Goal: Find specific page/section: Find specific page/section

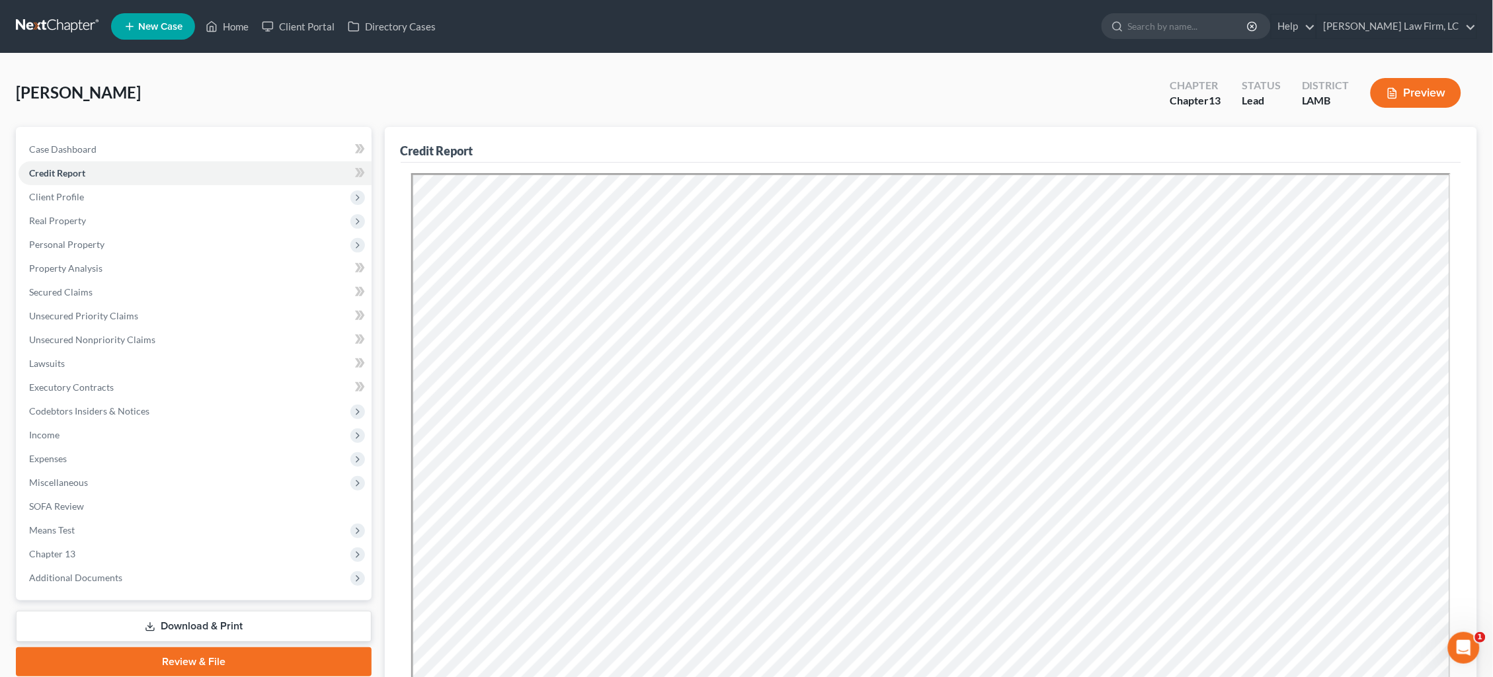
click at [71, 21] on link at bounding box center [58, 27] width 85 height 24
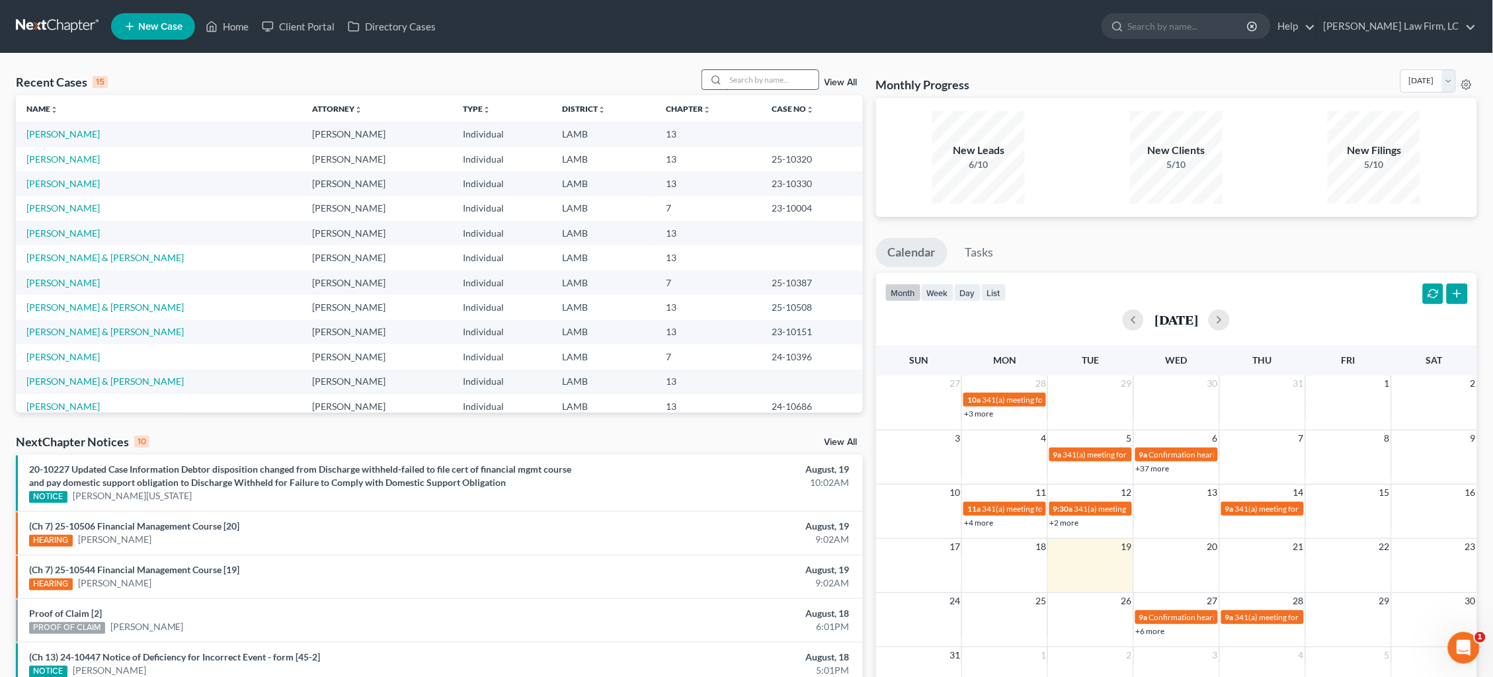
click at [751, 81] on input "search" at bounding box center [772, 79] width 93 height 19
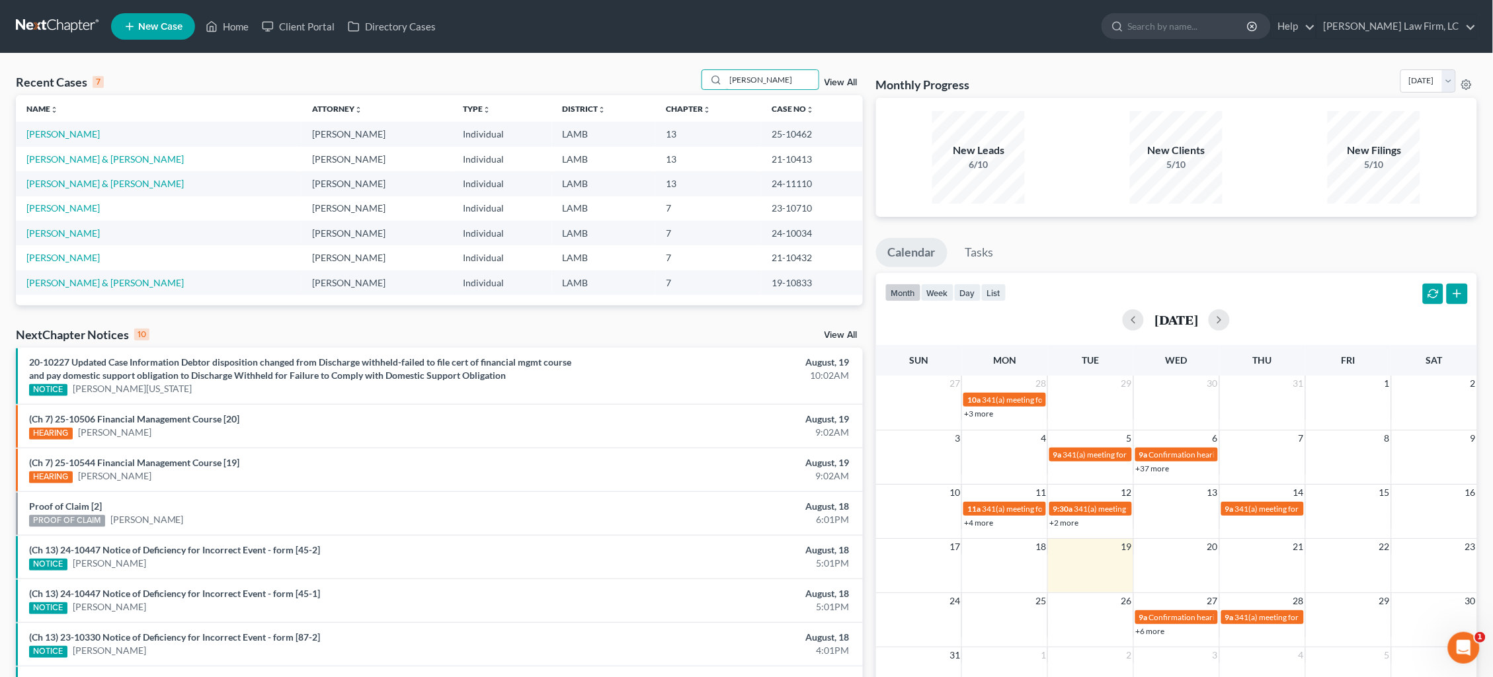
type input "[PERSON_NAME]"
drag, startPoint x: 716, startPoint y: 91, endPoint x: 59, endPoint y: 133, distance: 658.5
click at [59, 133] on link "[PERSON_NAME]" at bounding box center [62, 133] width 73 height 11
click at [63, 128] on link "[PERSON_NAME]" at bounding box center [62, 133] width 73 height 11
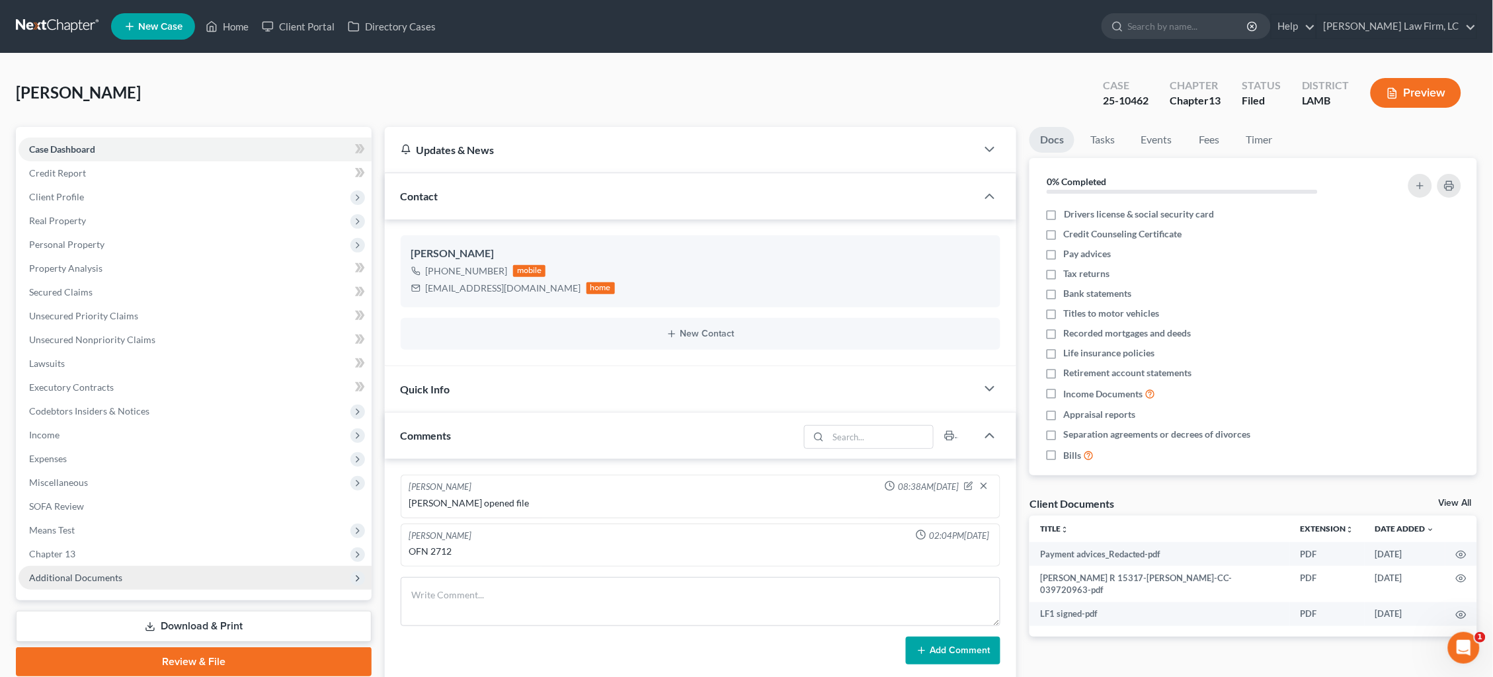
click at [196, 566] on span "Additional Documents" at bounding box center [195, 578] width 353 height 24
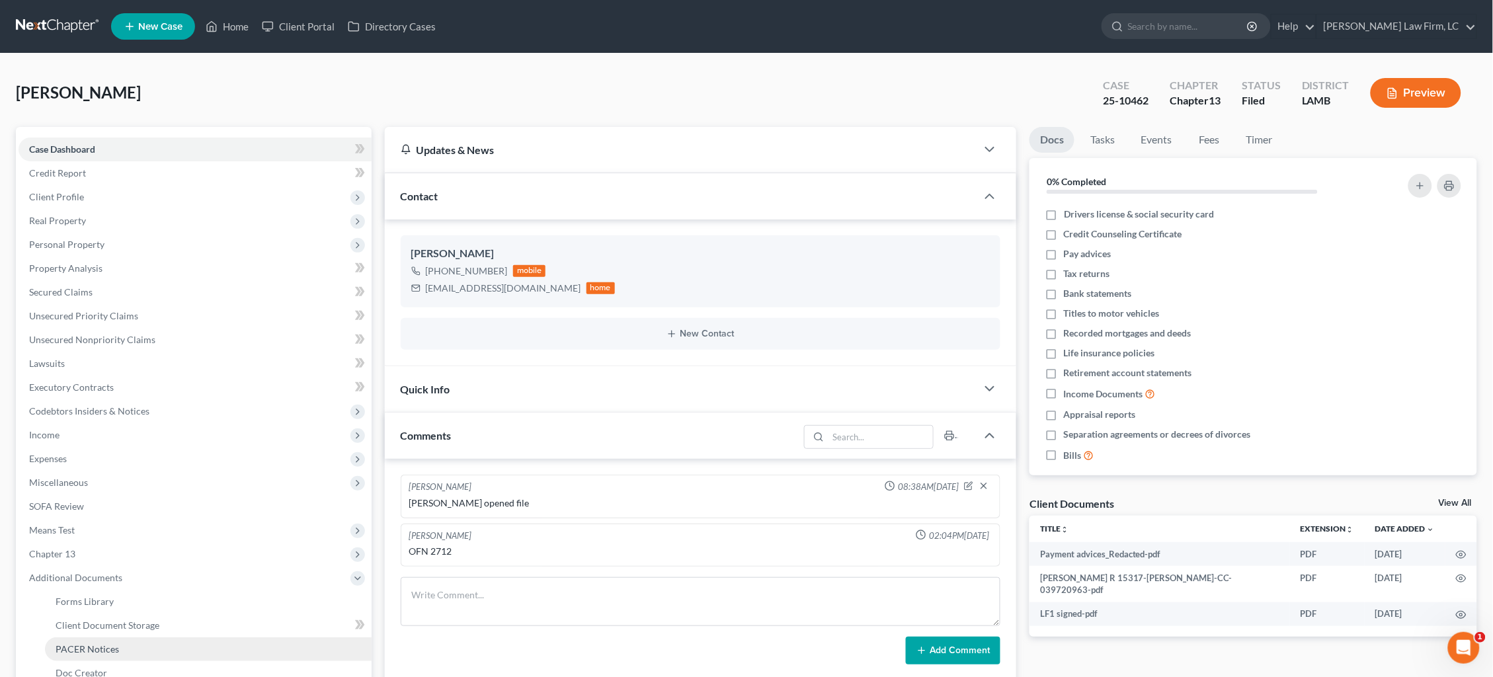
drag, startPoint x: 169, startPoint y: 631, endPoint x: 218, endPoint y: 622, distance: 49.7
click at [169, 637] on link "PACER Notices" at bounding box center [208, 649] width 327 height 24
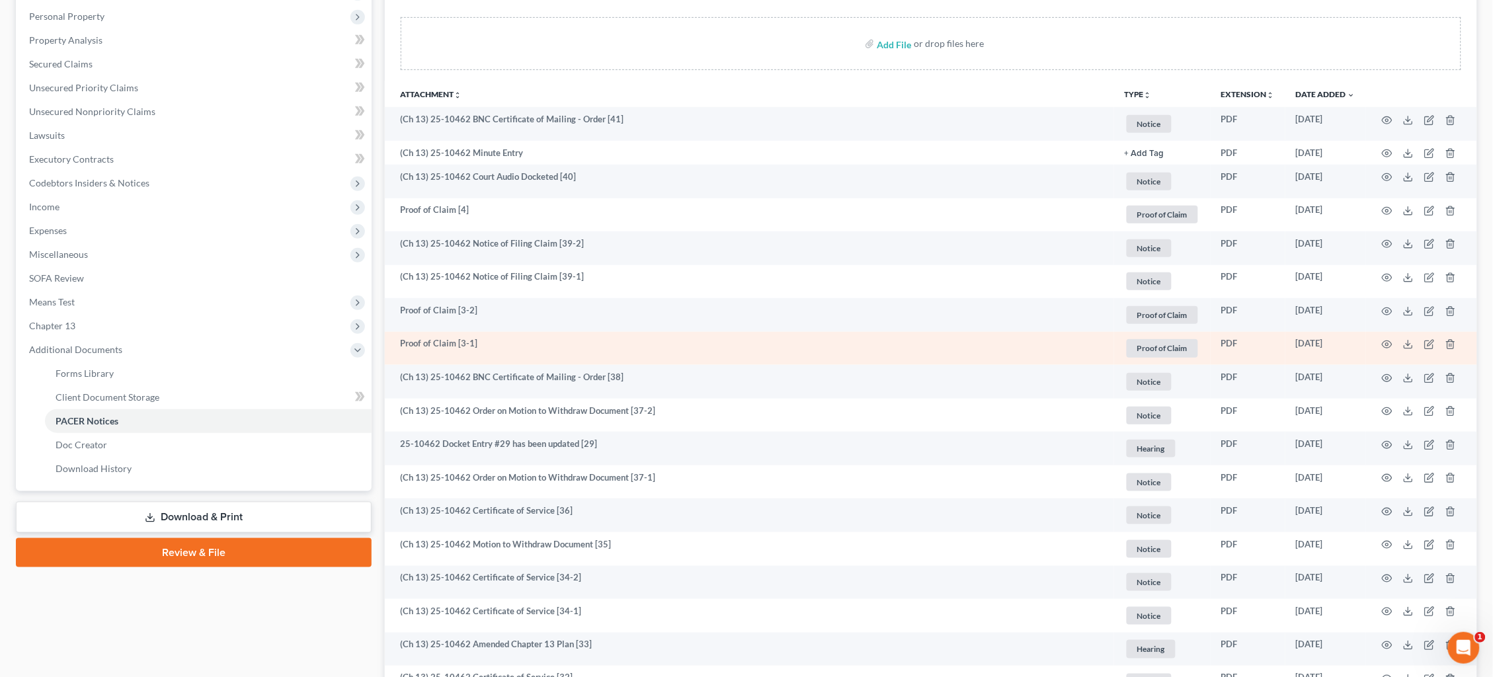
scroll to position [234, 0]
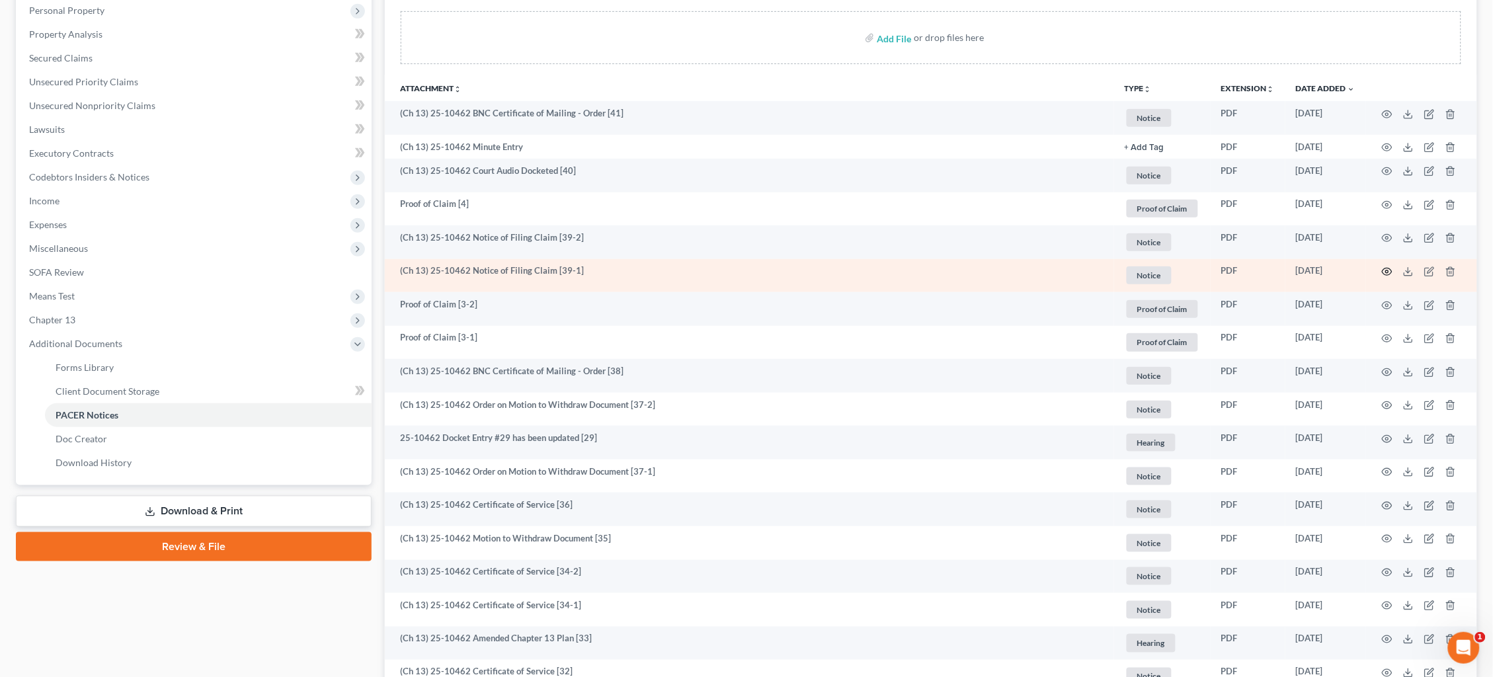
click at [1385, 266] on icon "button" at bounding box center [1387, 271] width 11 height 11
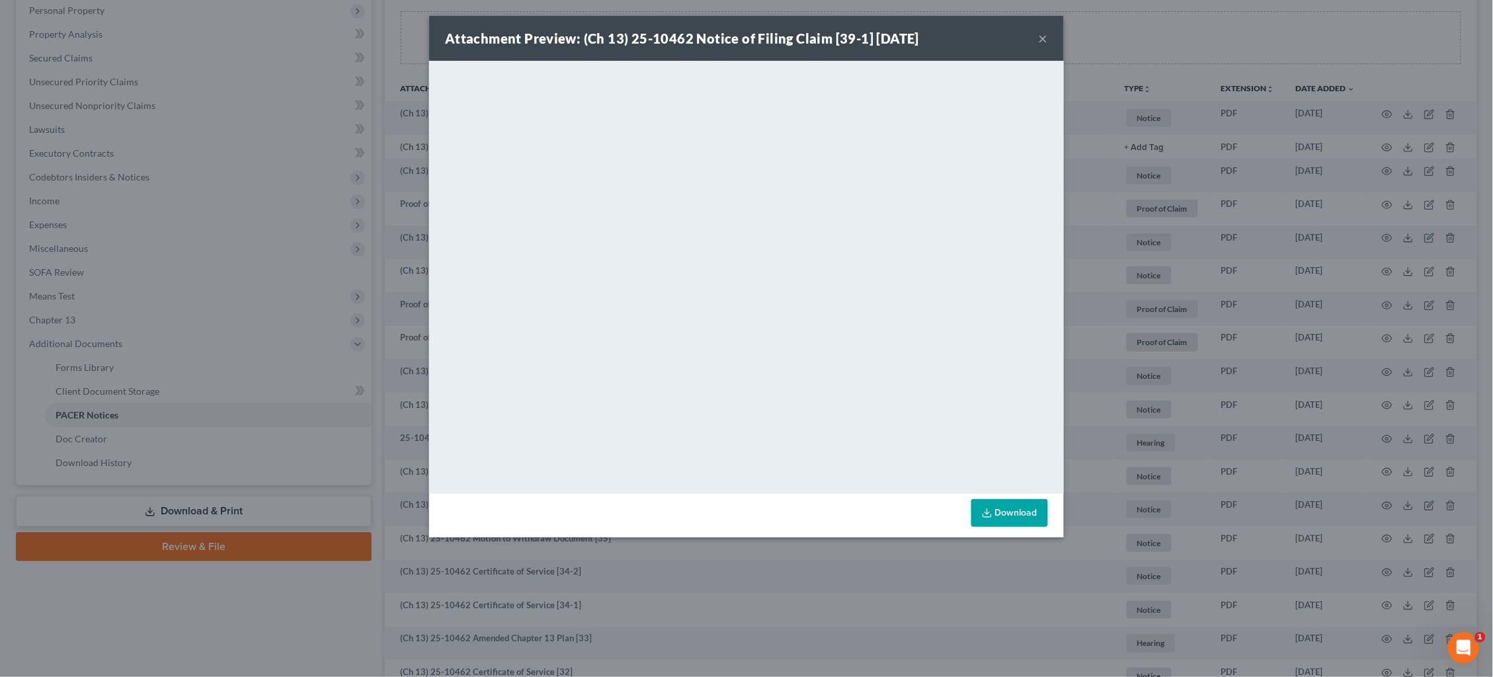
click at [1045, 39] on button "×" at bounding box center [1043, 38] width 9 height 16
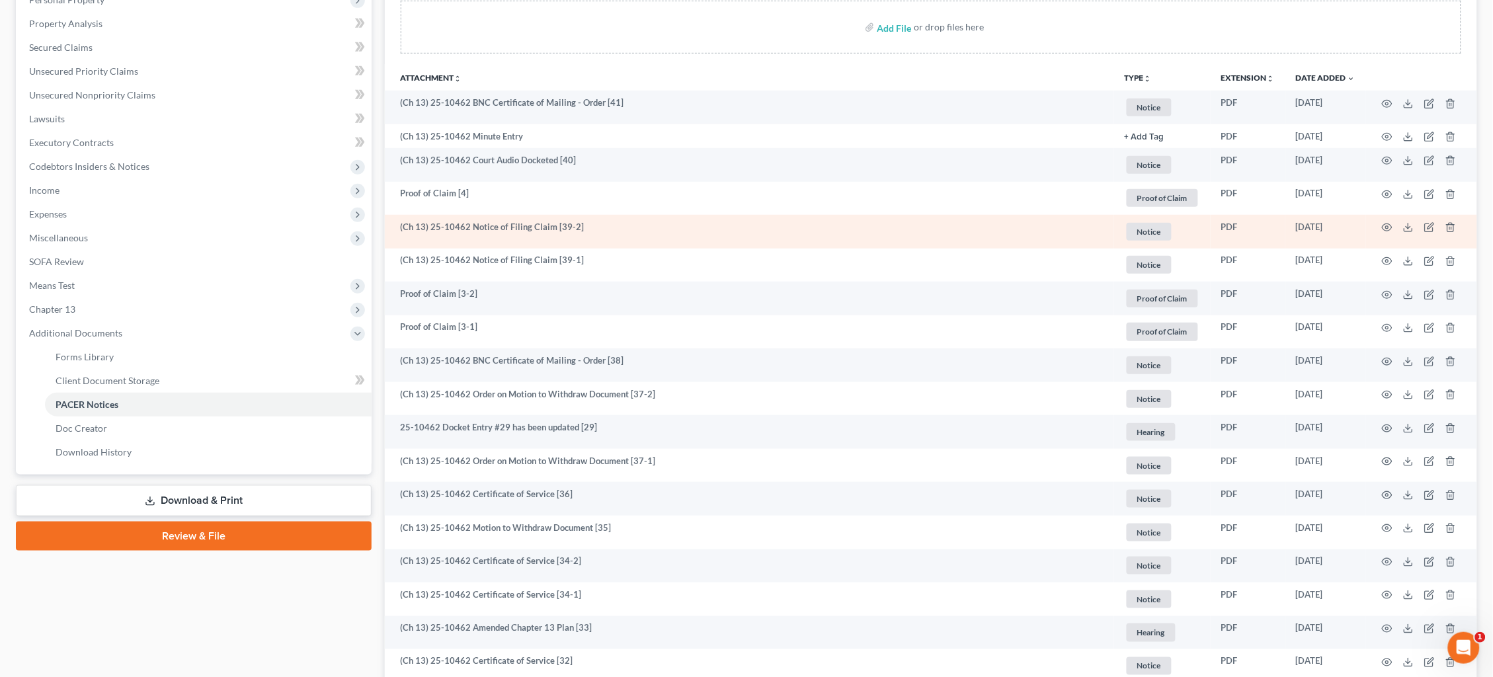
scroll to position [239, 0]
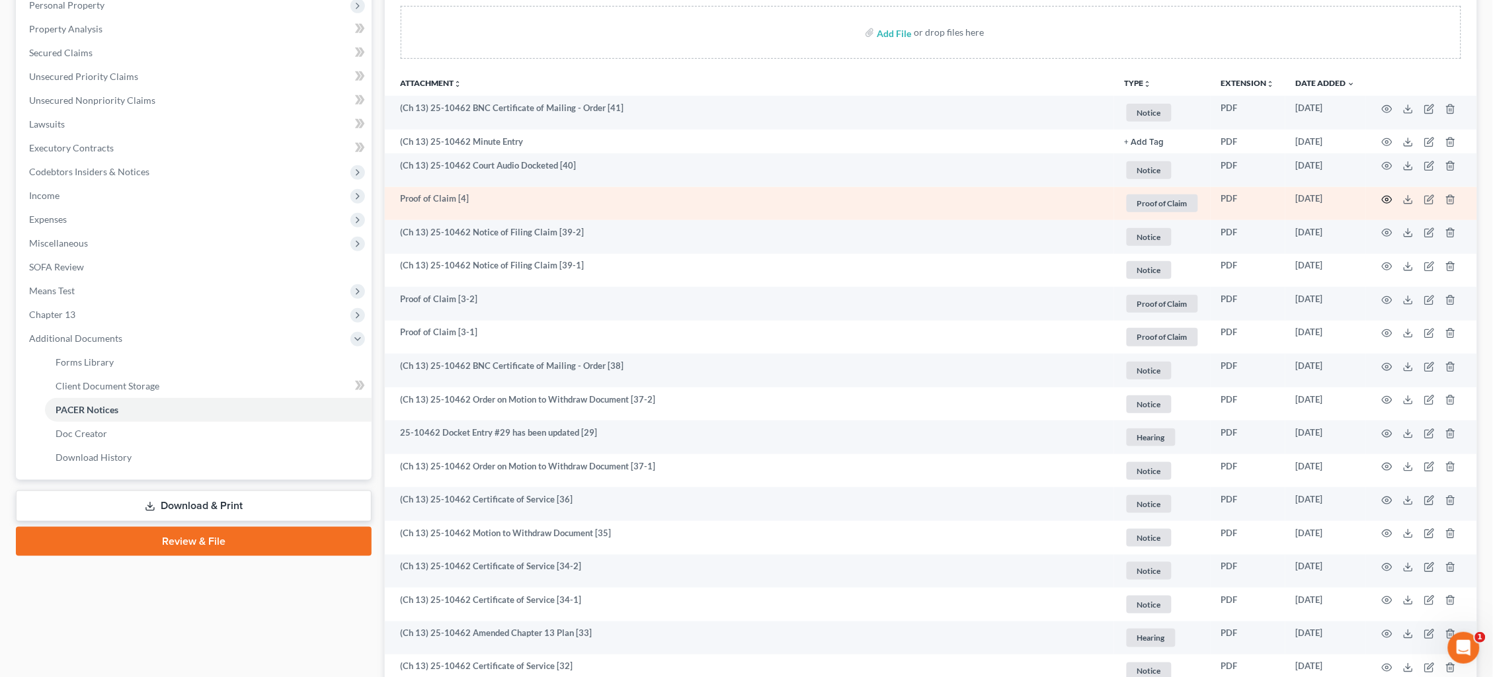
click at [1387, 199] on circle "button" at bounding box center [1387, 199] width 3 height 3
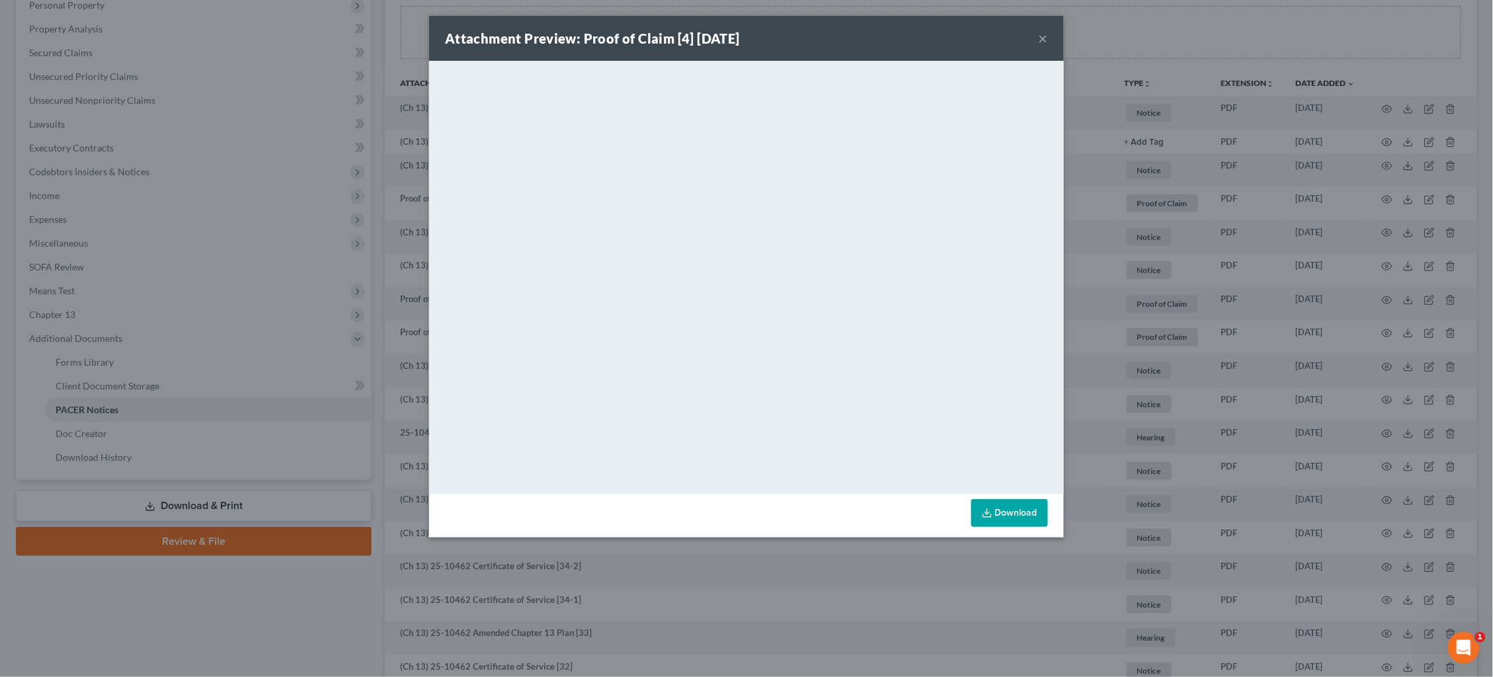
click at [1183, 163] on div "Attachment Preview: Proof of Claim [4] [DATE] × <object ng-attr-data='[URL][DOM…" at bounding box center [746, 338] width 1493 height 677
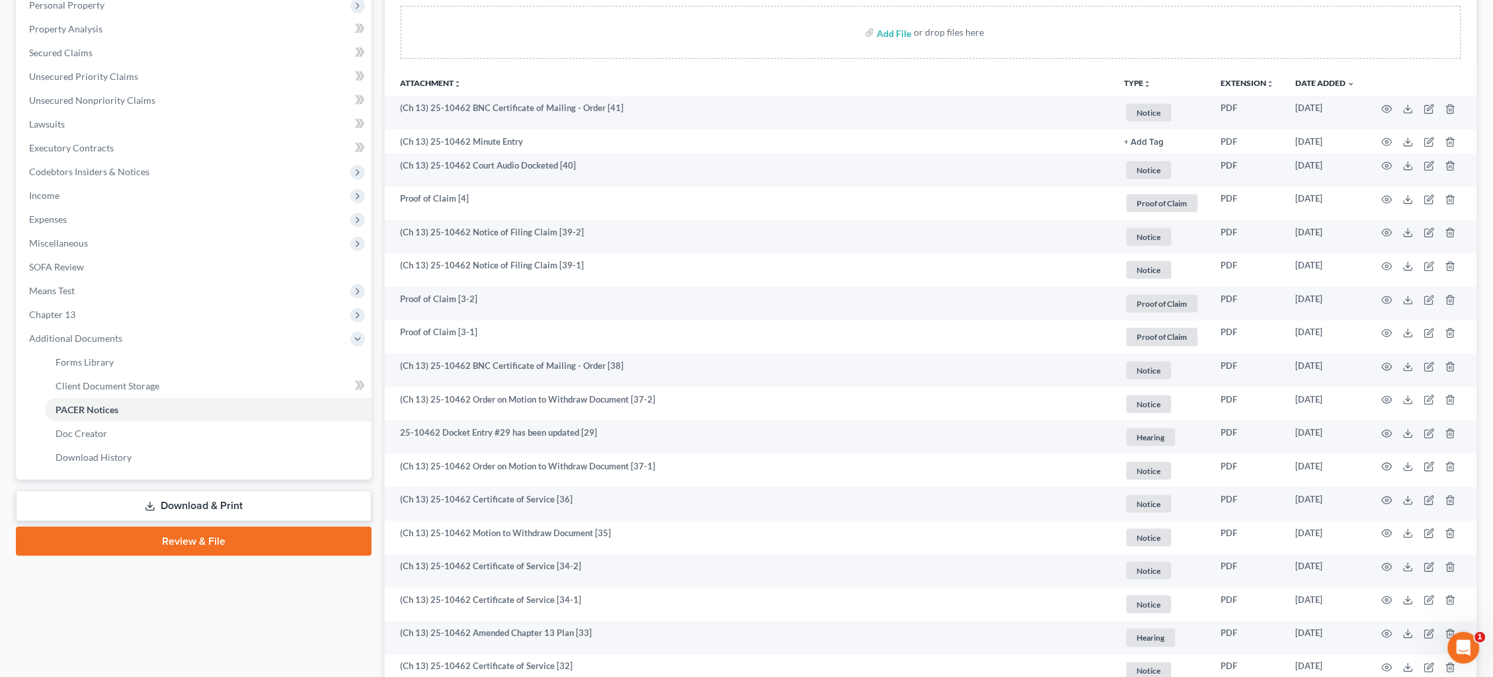
scroll to position [239, 0]
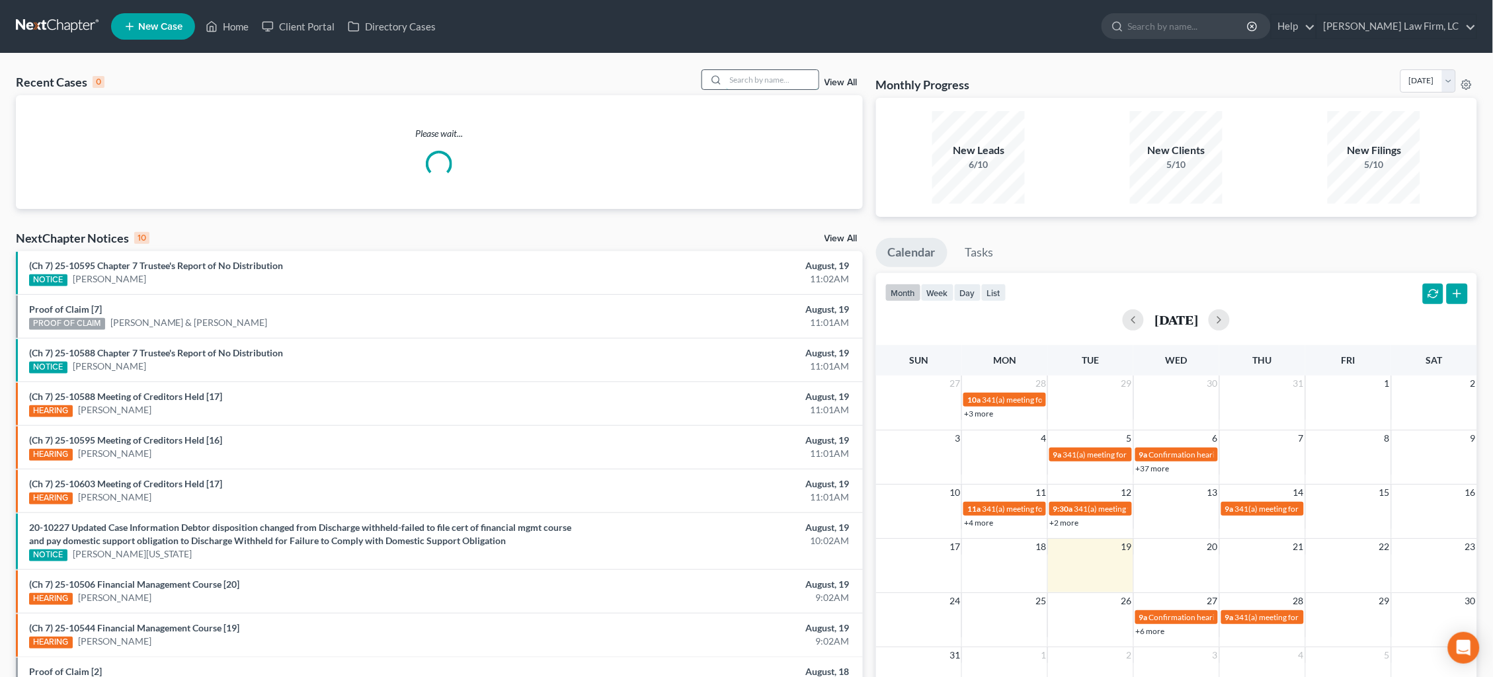
click at [750, 71] on input "search" at bounding box center [772, 79] width 93 height 19
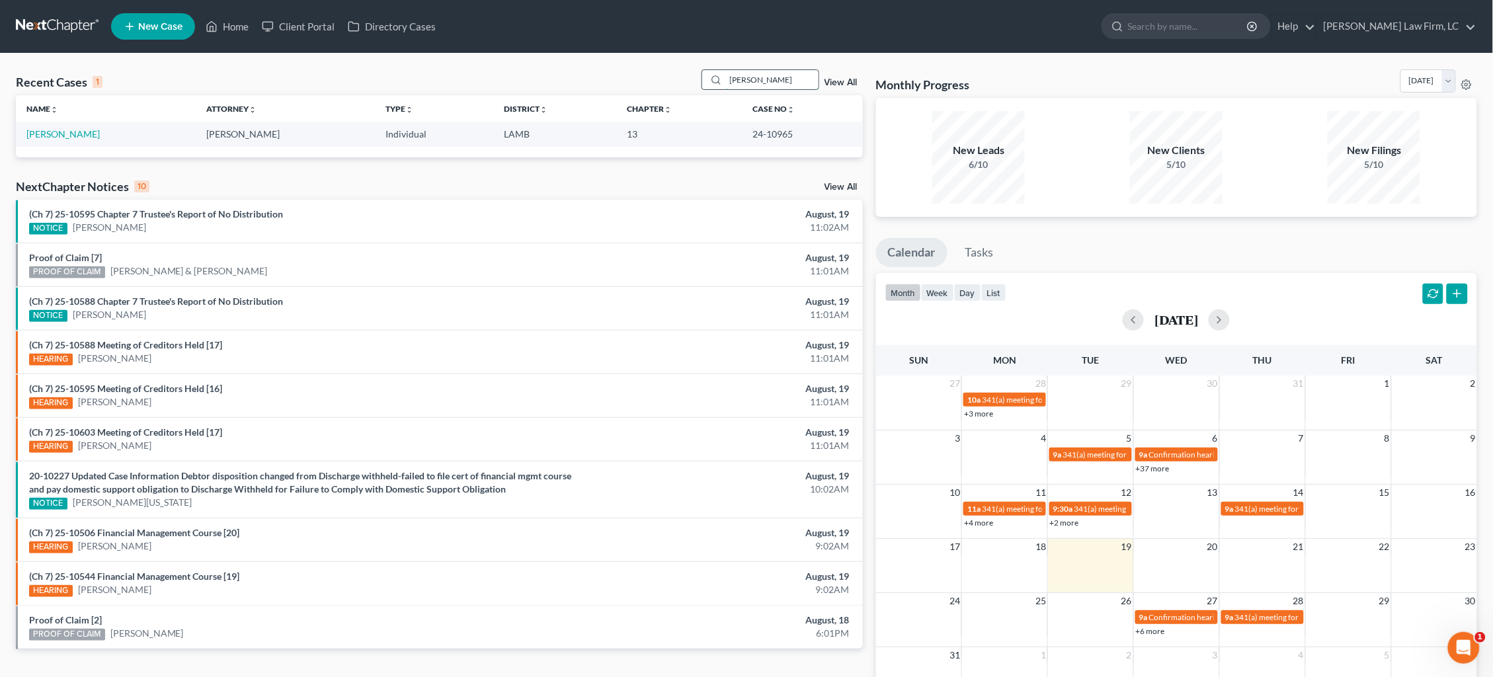
type input "Kathy Harrison"
drag, startPoint x: 750, startPoint y: 72, endPoint x: 71, endPoint y: 134, distance: 681.8
click at [71, 135] on link "Harrison, Kathy" at bounding box center [62, 133] width 73 height 11
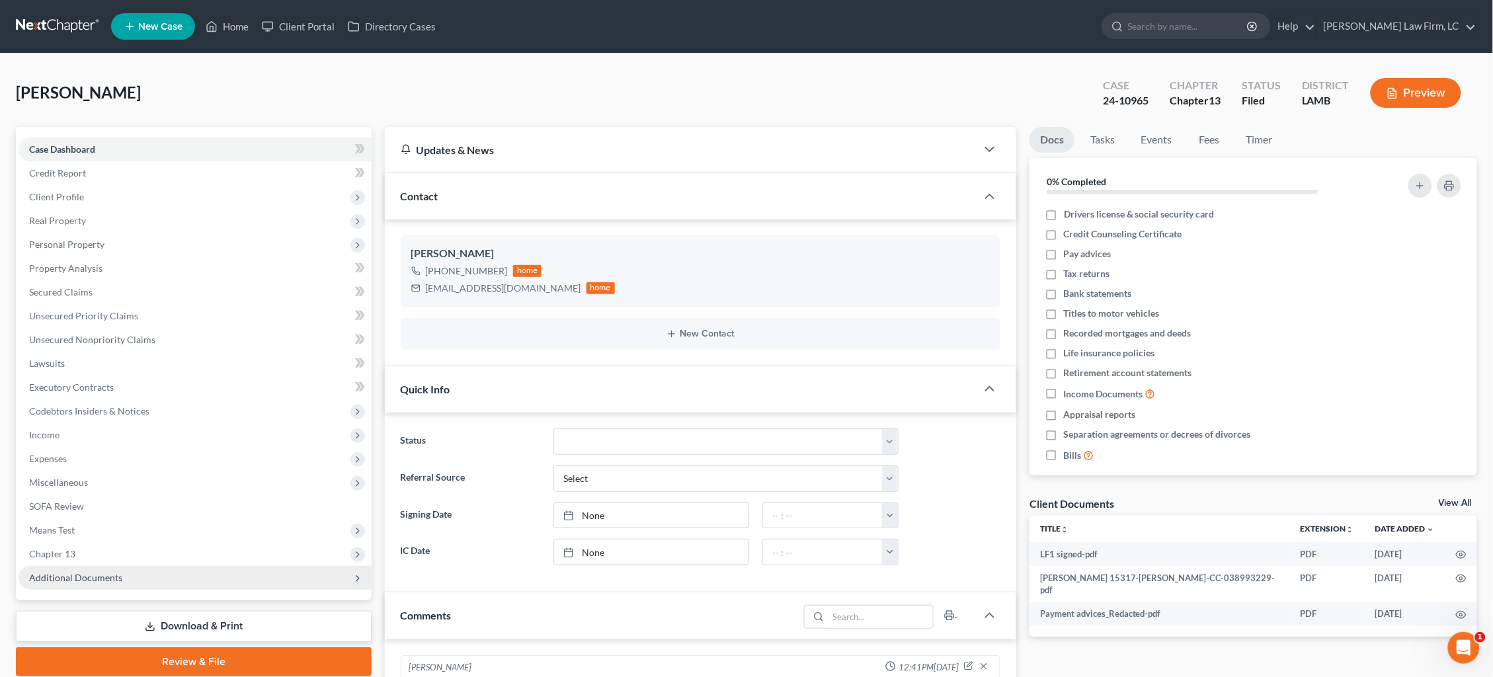
click at [93, 572] on span "Additional Documents" at bounding box center [75, 577] width 93 height 11
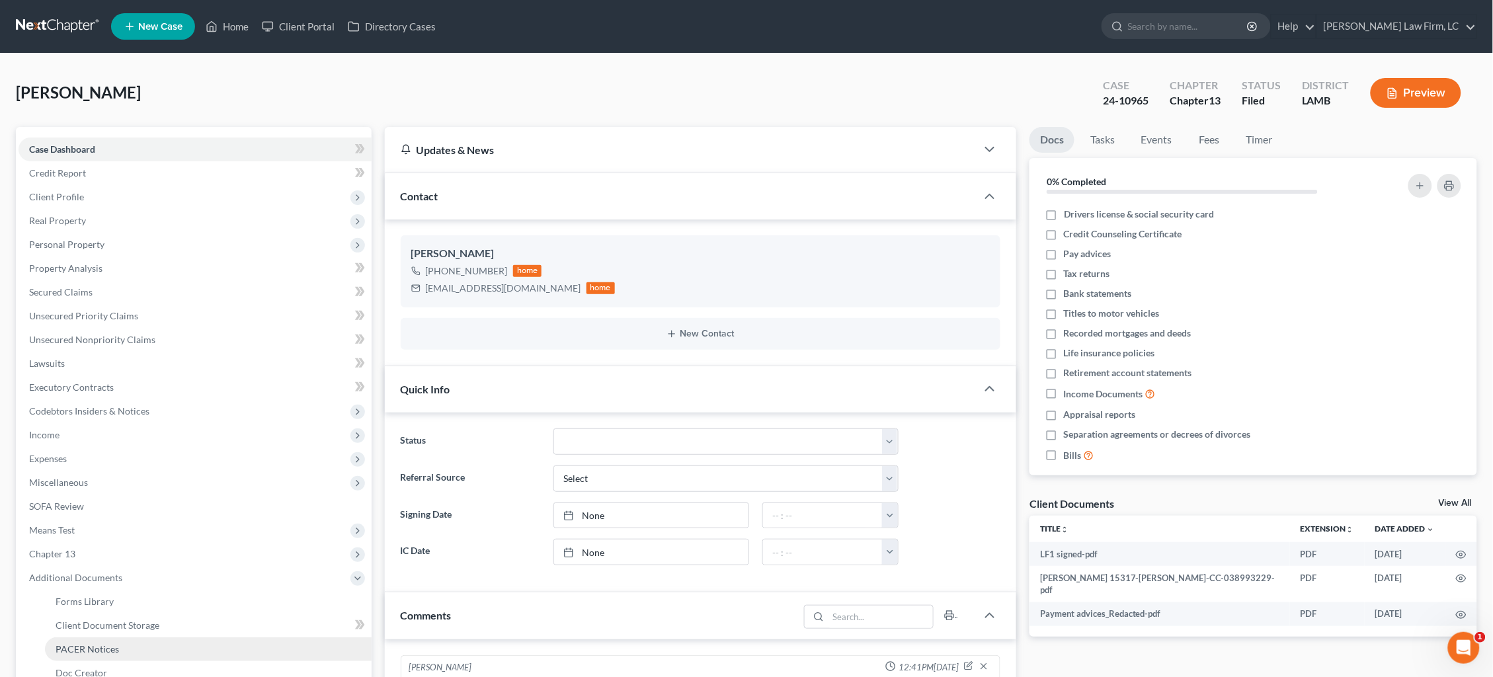
click at [100, 643] on span "PACER Notices" at bounding box center [87, 648] width 63 height 11
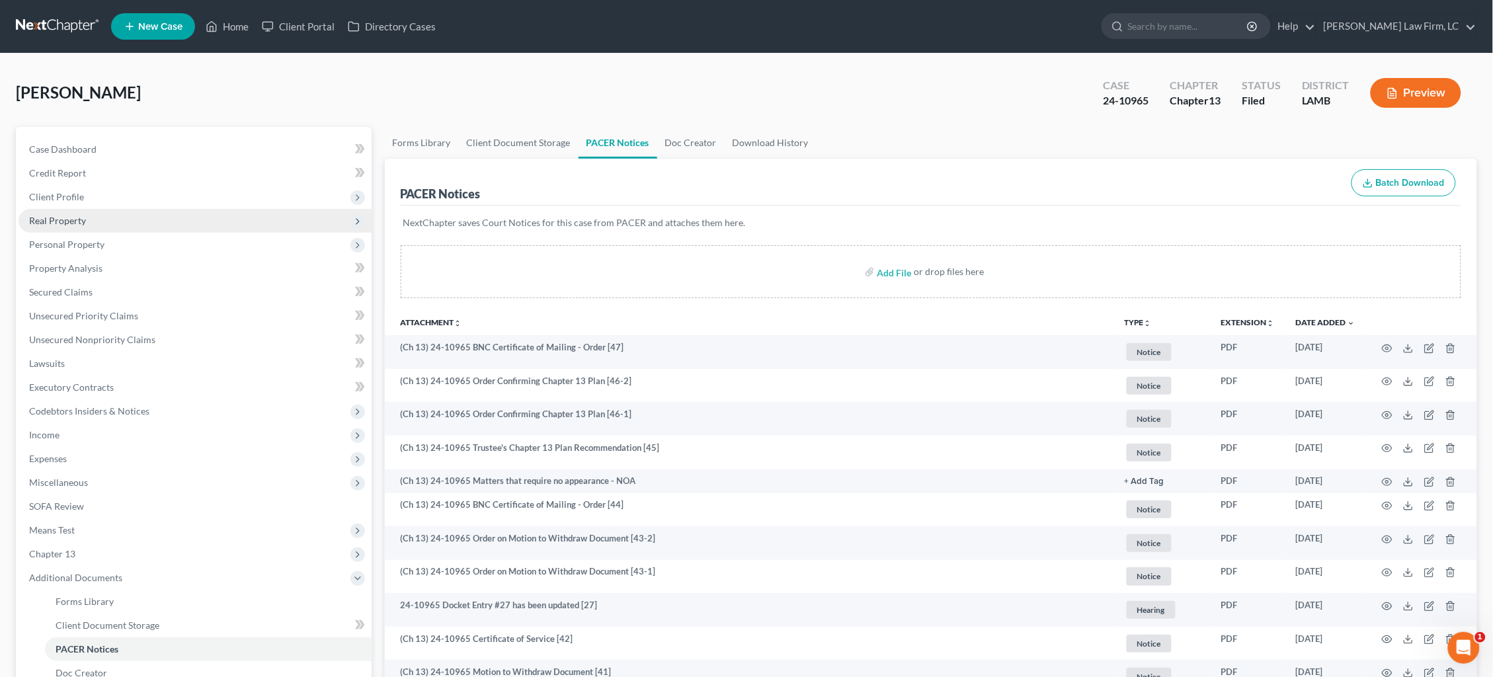
click at [87, 221] on span "Real Property" at bounding box center [195, 221] width 353 height 24
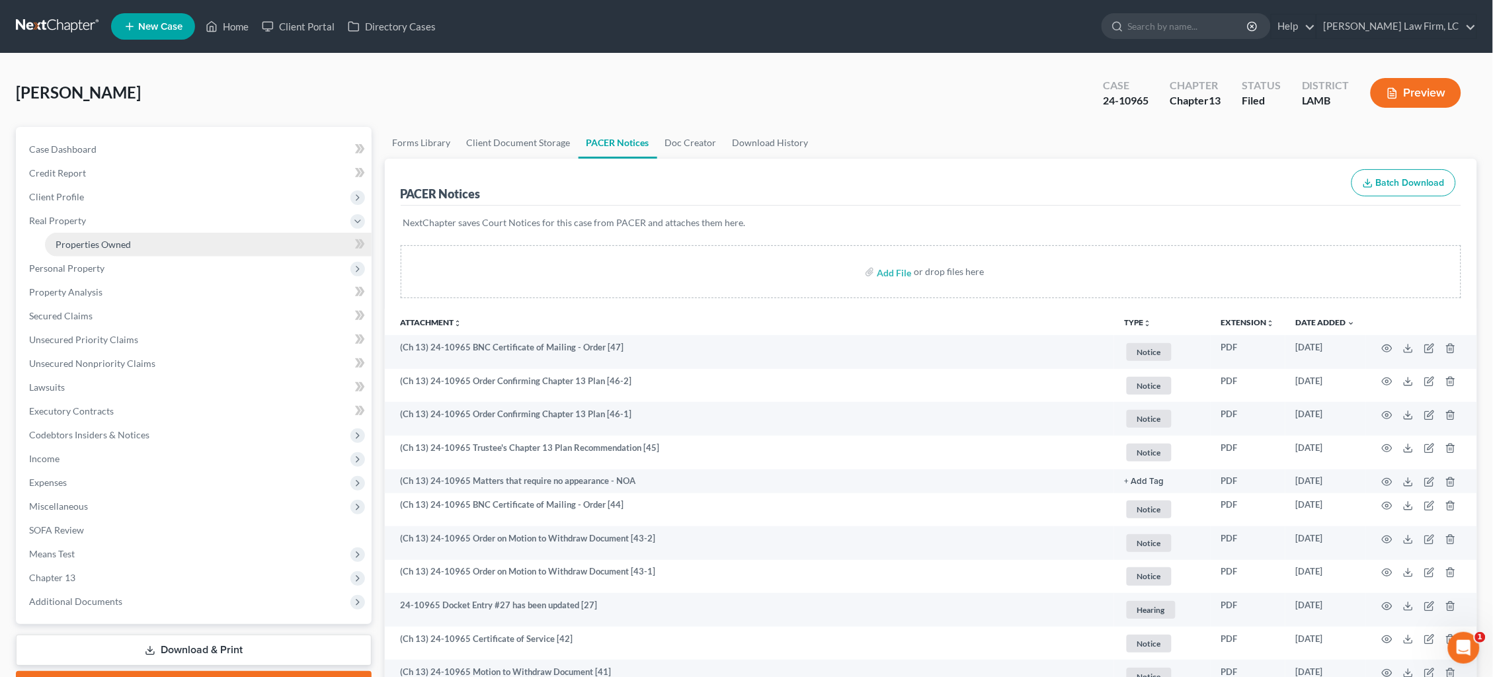
click at [105, 244] on span "Properties Owned" at bounding box center [93, 244] width 75 height 11
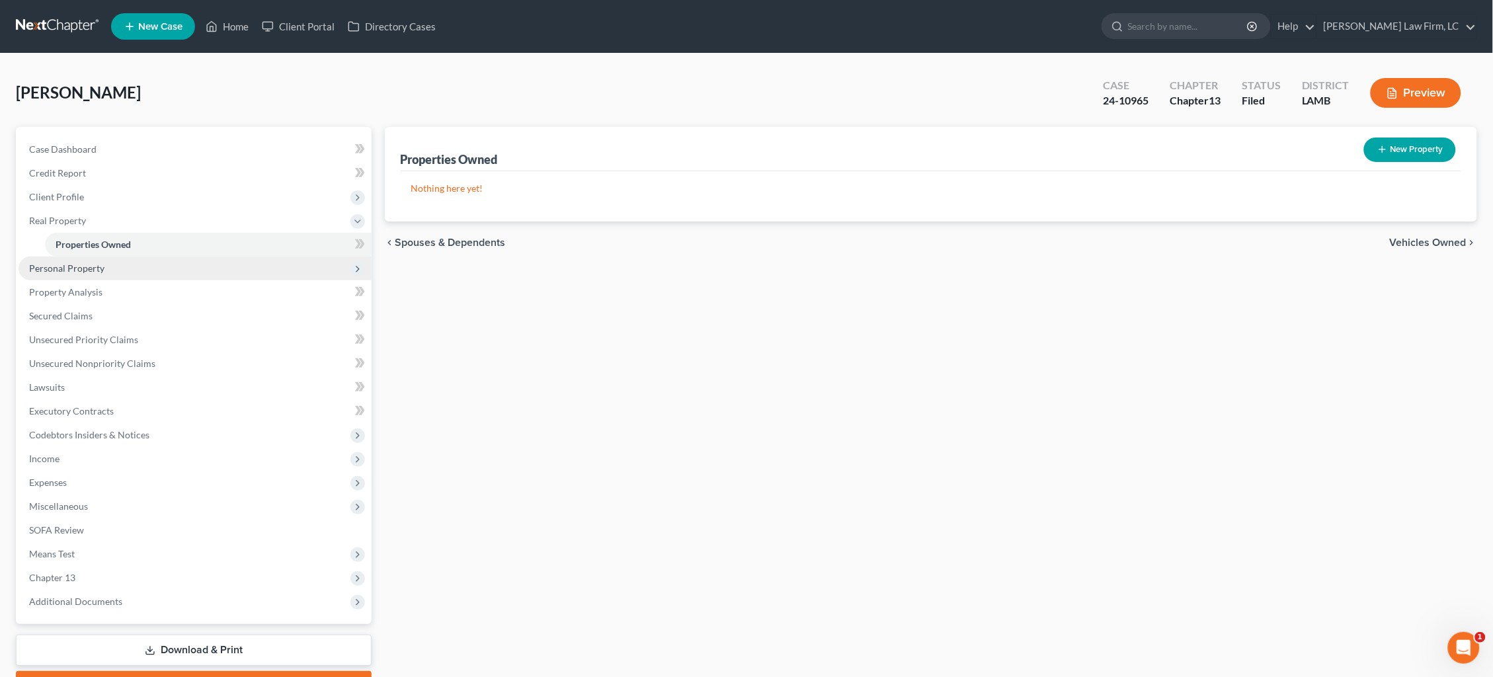
click at [103, 264] on span "Personal Property" at bounding box center [195, 269] width 353 height 24
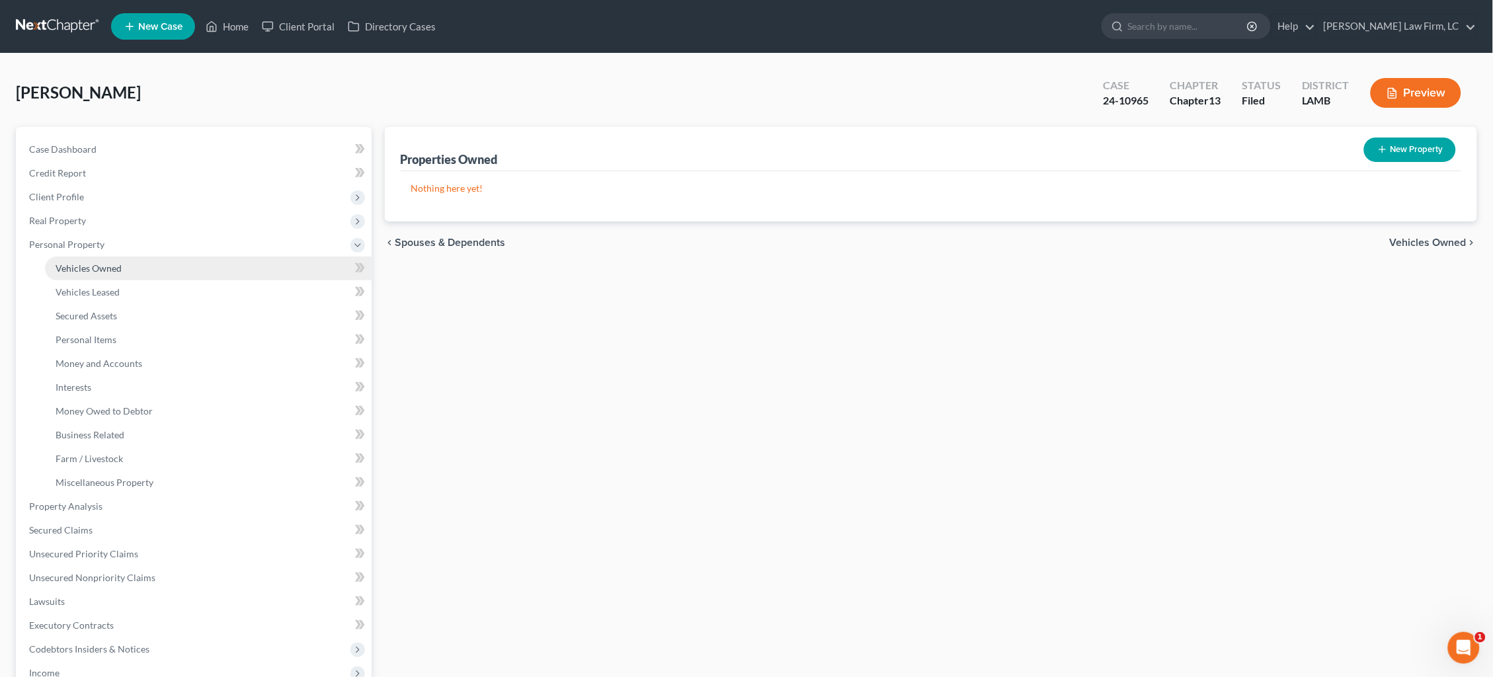
click at [107, 266] on span "Vehicles Owned" at bounding box center [89, 267] width 66 height 11
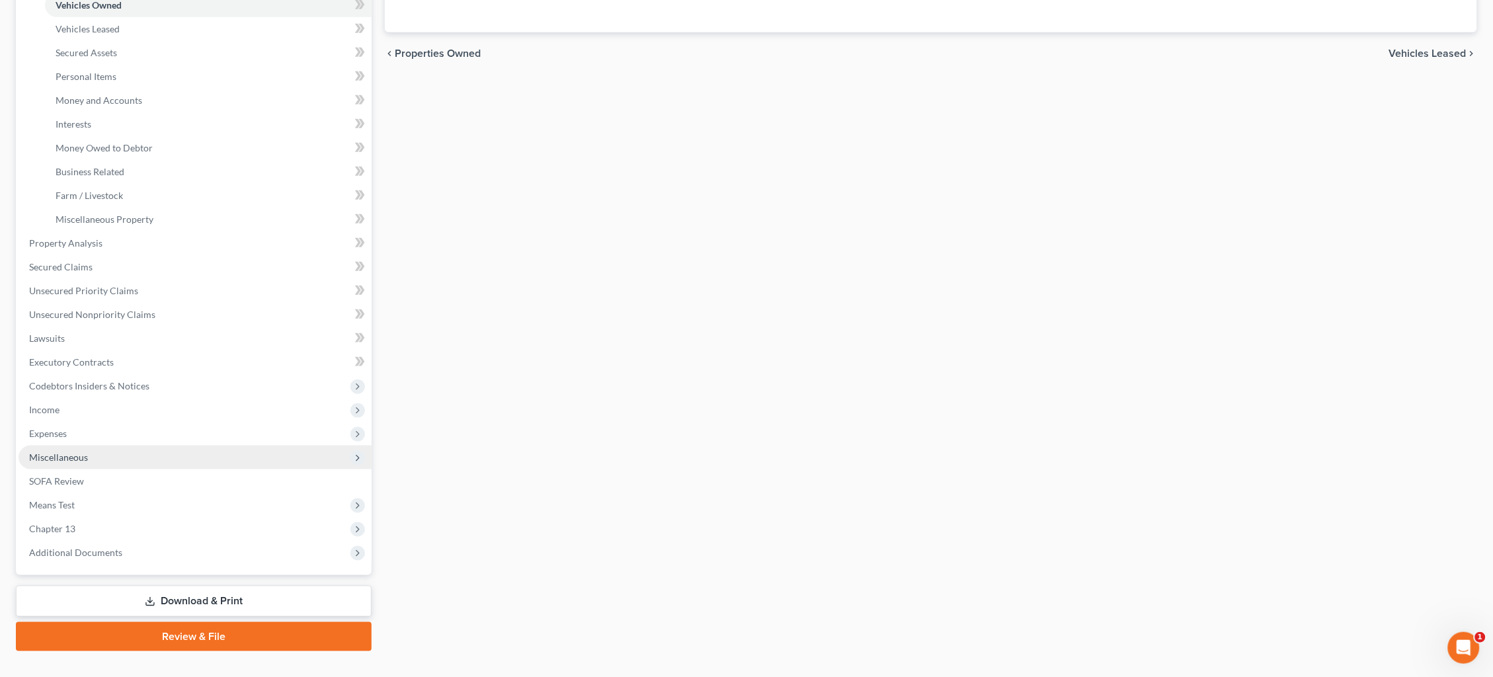
scroll to position [262, 0]
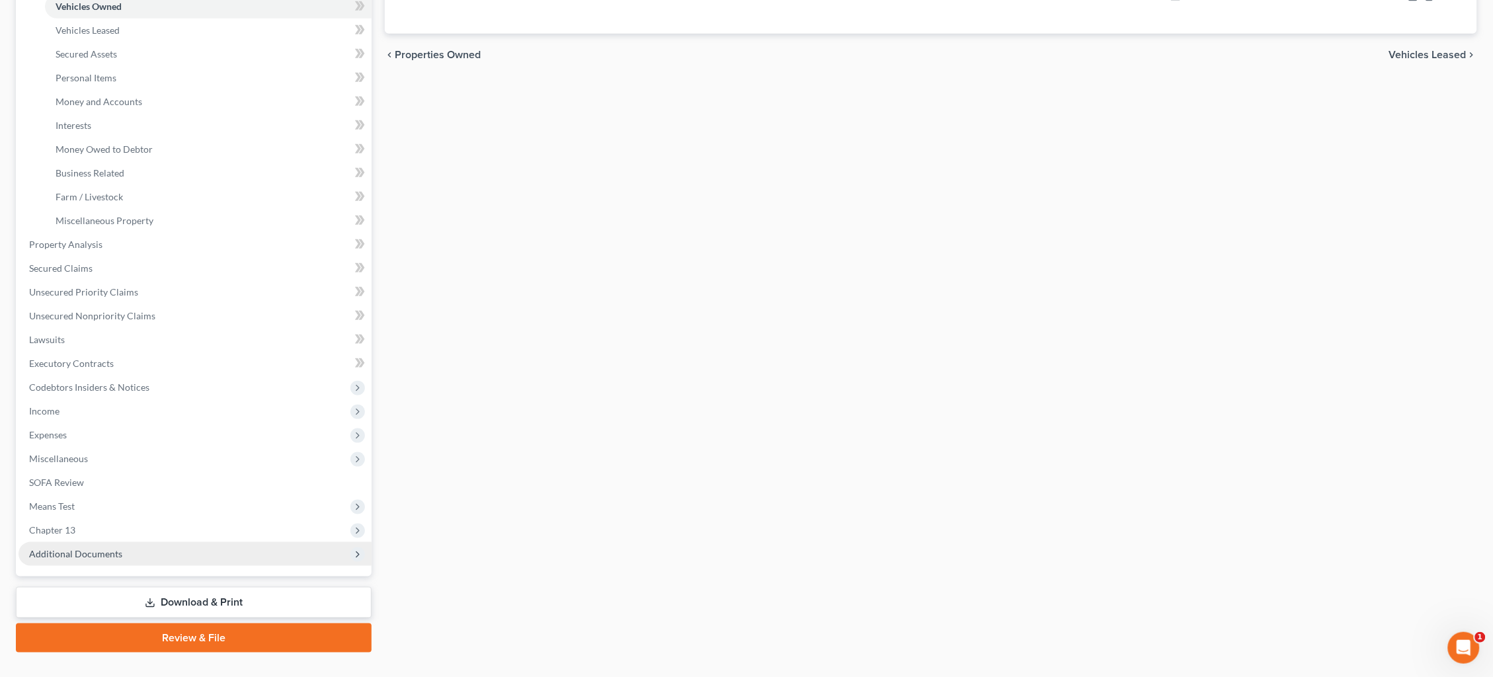
click at [113, 548] on span "Additional Documents" at bounding box center [75, 553] width 93 height 11
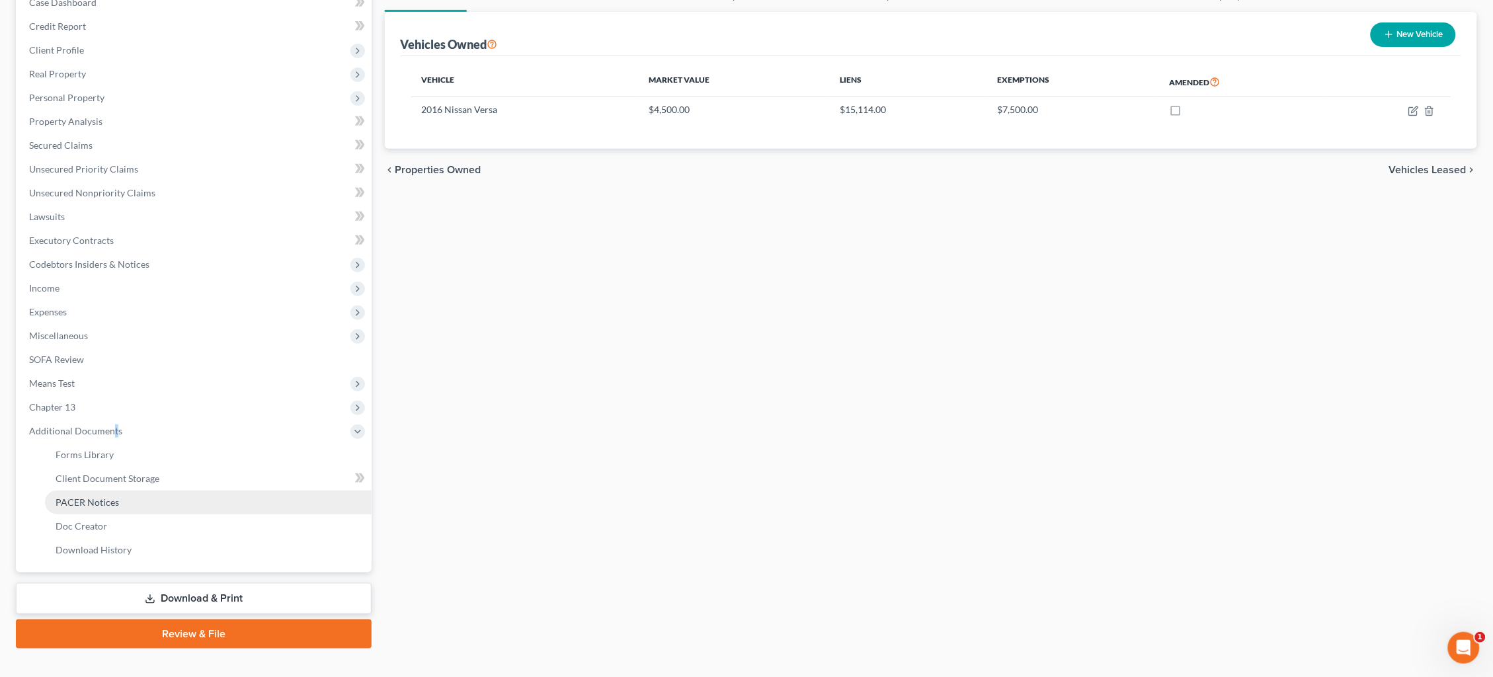
click at [113, 497] on span "PACER Notices" at bounding box center [87, 502] width 63 height 11
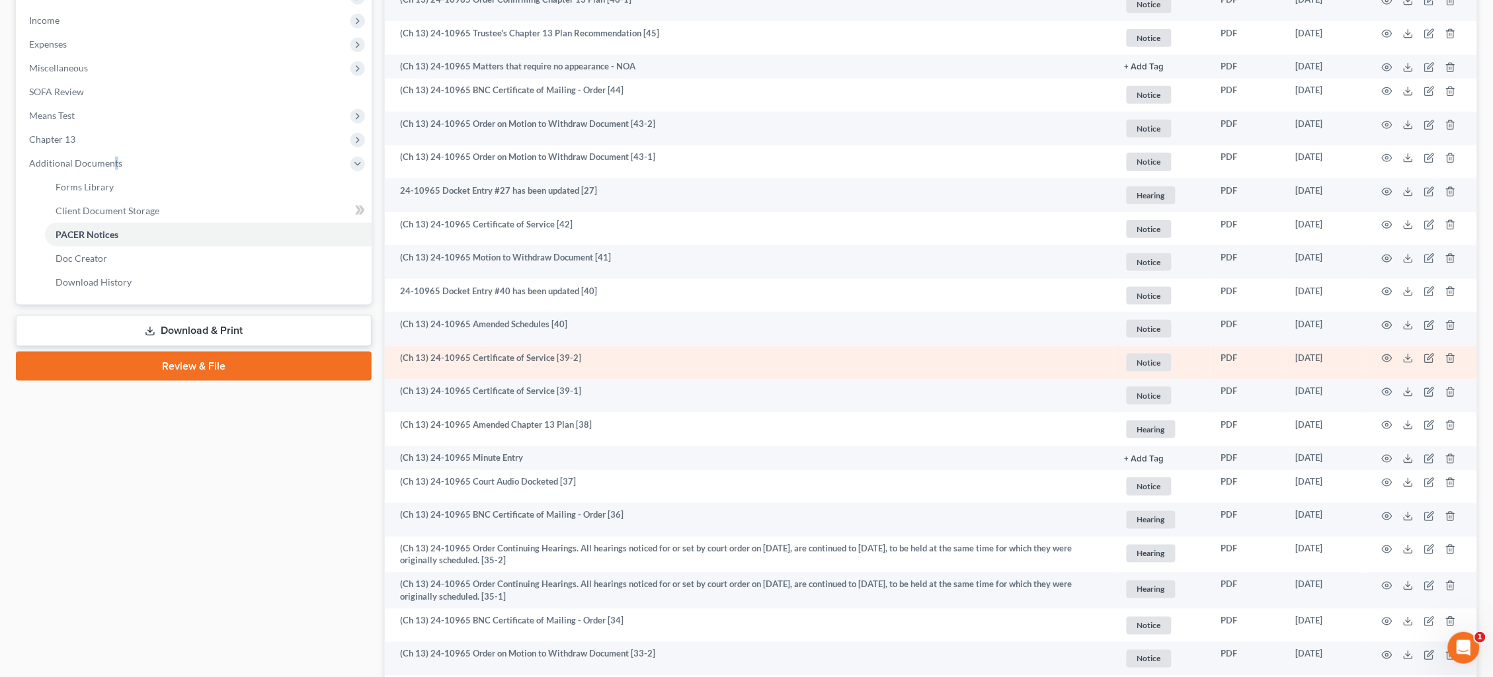
scroll to position [415, 0]
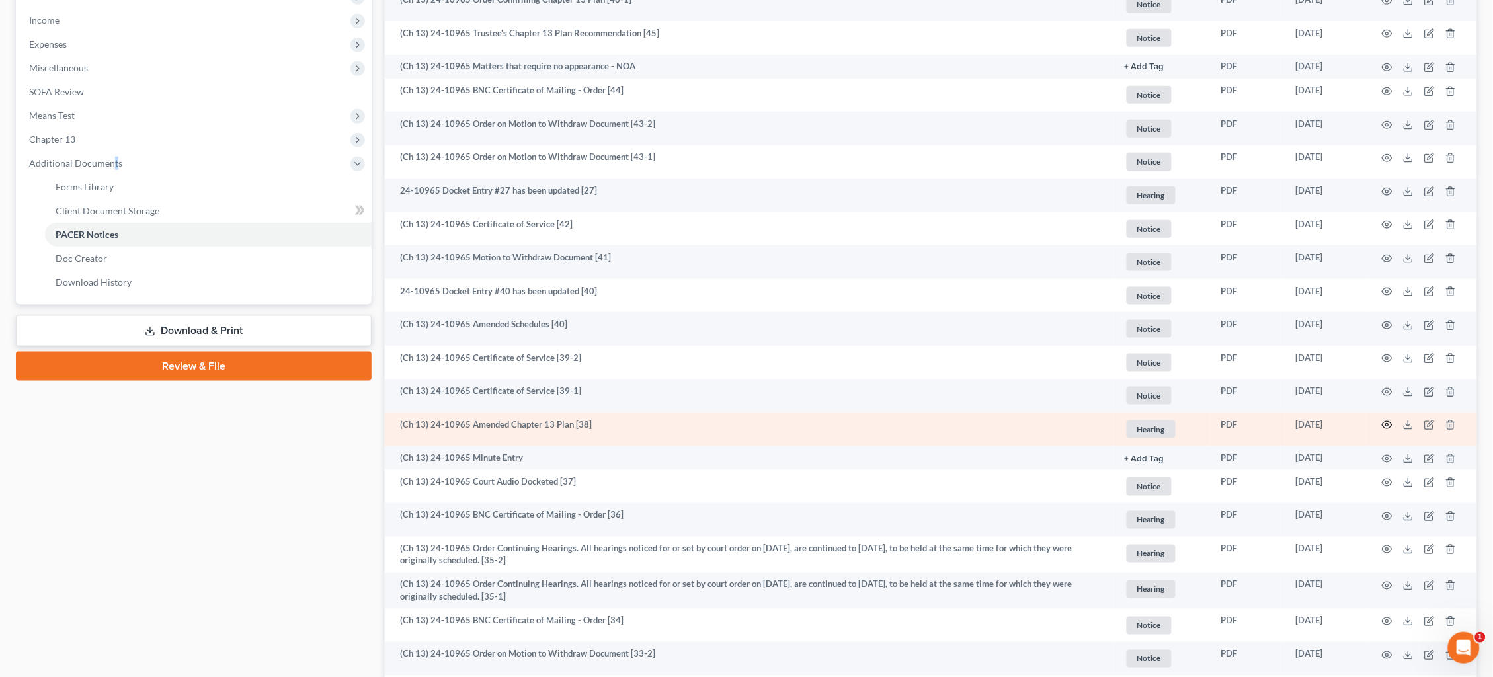
click at [1390, 420] on icon "button" at bounding box center [1387, 425] width 11 height 11
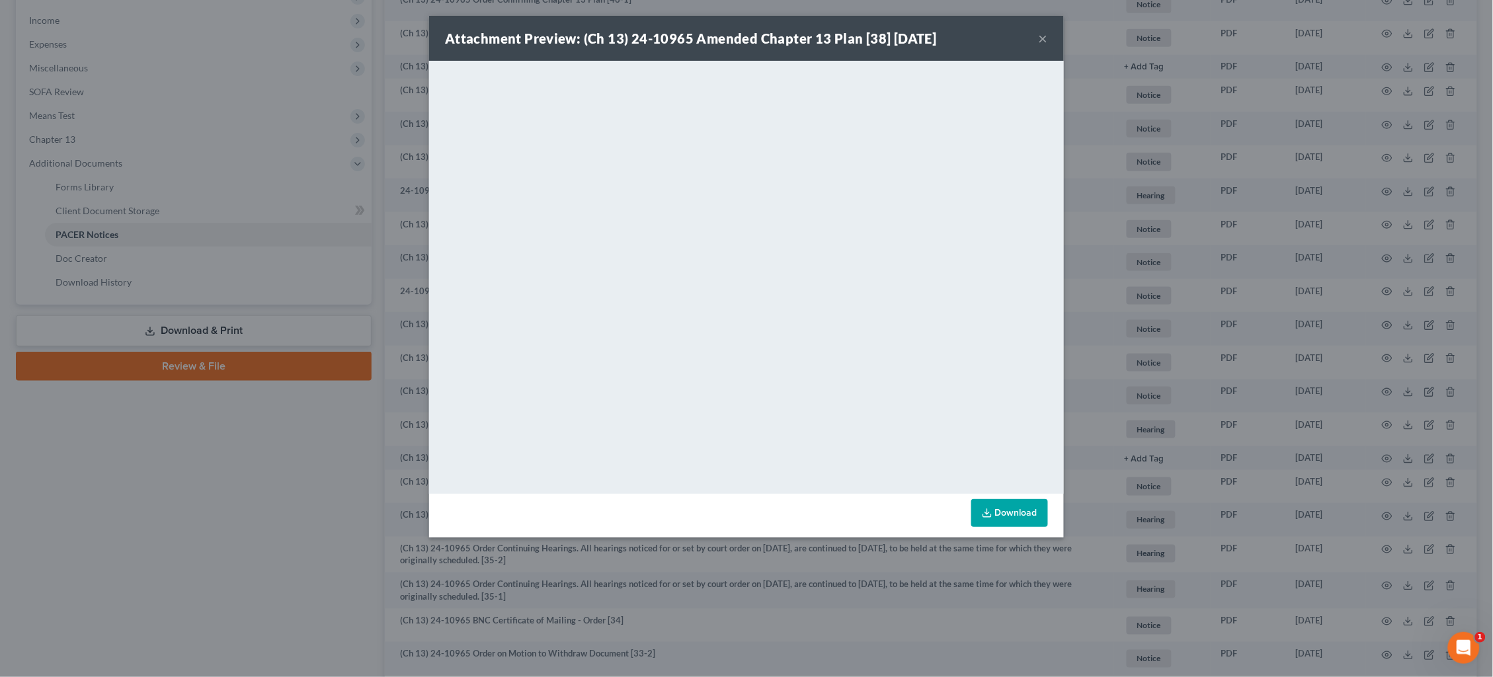
click at [409, 186] on div "Attachment Preview: (Ch 13) 24-10965 Amended Chapter 13 Plan [38] 02/11/2025 × …" at bounding box center [746, 338] width 1493 height 677
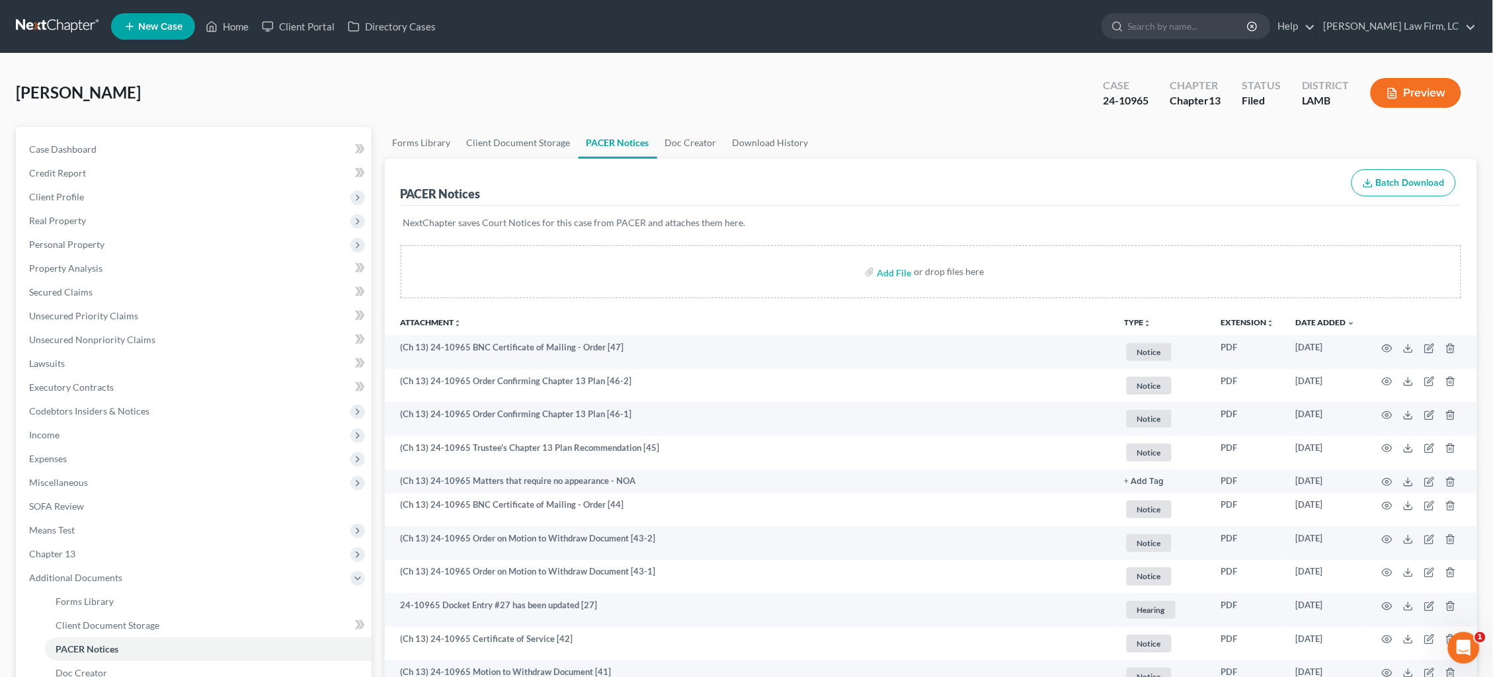
scroll to position [0, 0]
click at [54, 24] on link at bounding box center [58, 27] width 85 height 24
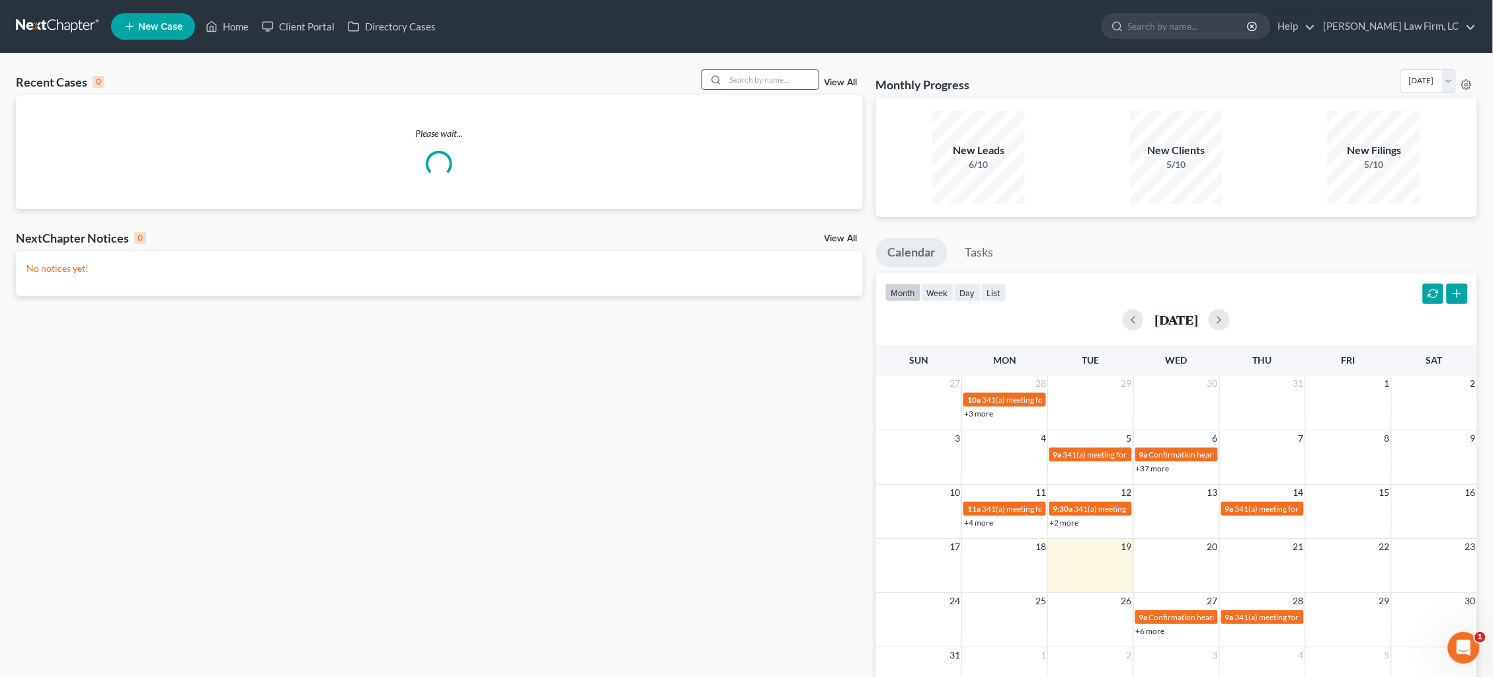
click at [798, 82] on input "search" at bounding box center [772, 79] width 93 height 19
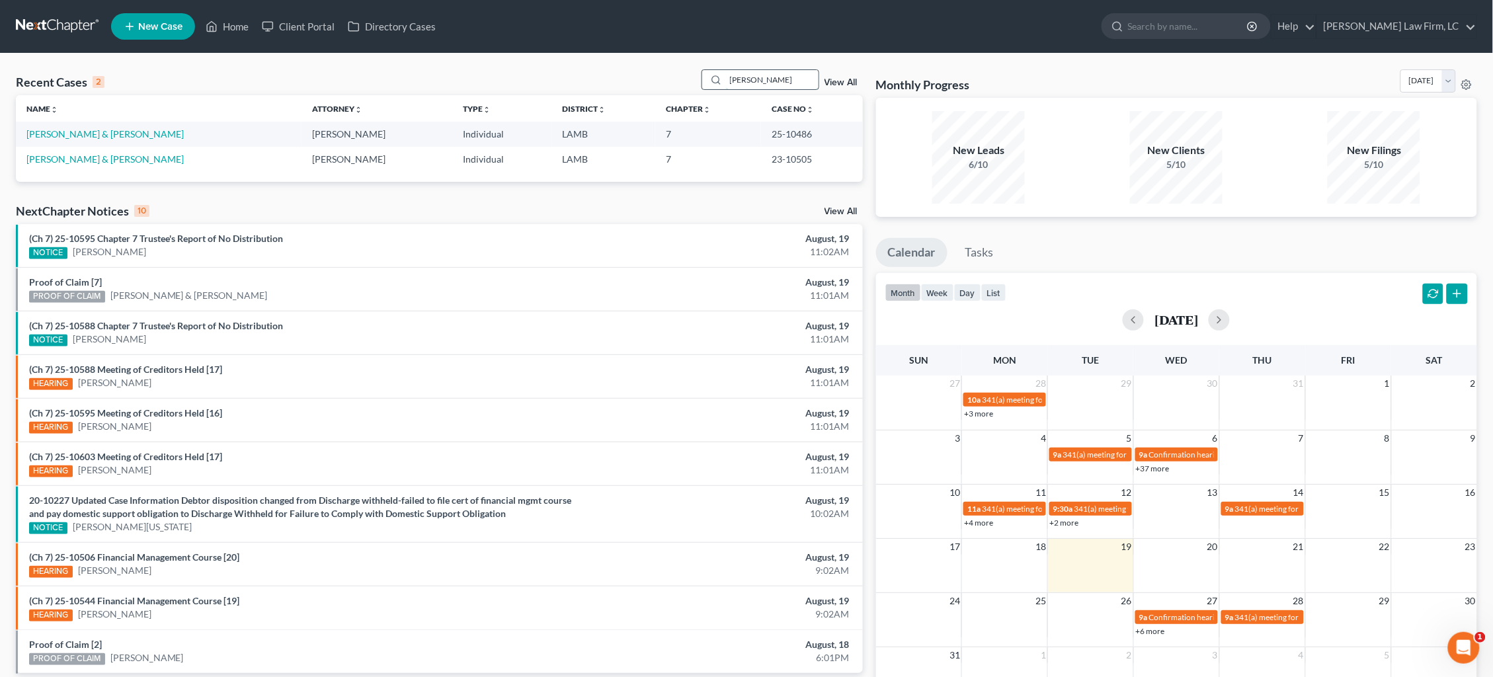
type input "Morgan"
drag, startPoint x: 798, startPoint y: 82, endPoint x: 97, endPoint y: 134, distance: 702.7
click at [97, 134] on link "Morgan, Johnny & Charlene" at bounding box center [104, 133] width 157 height 11
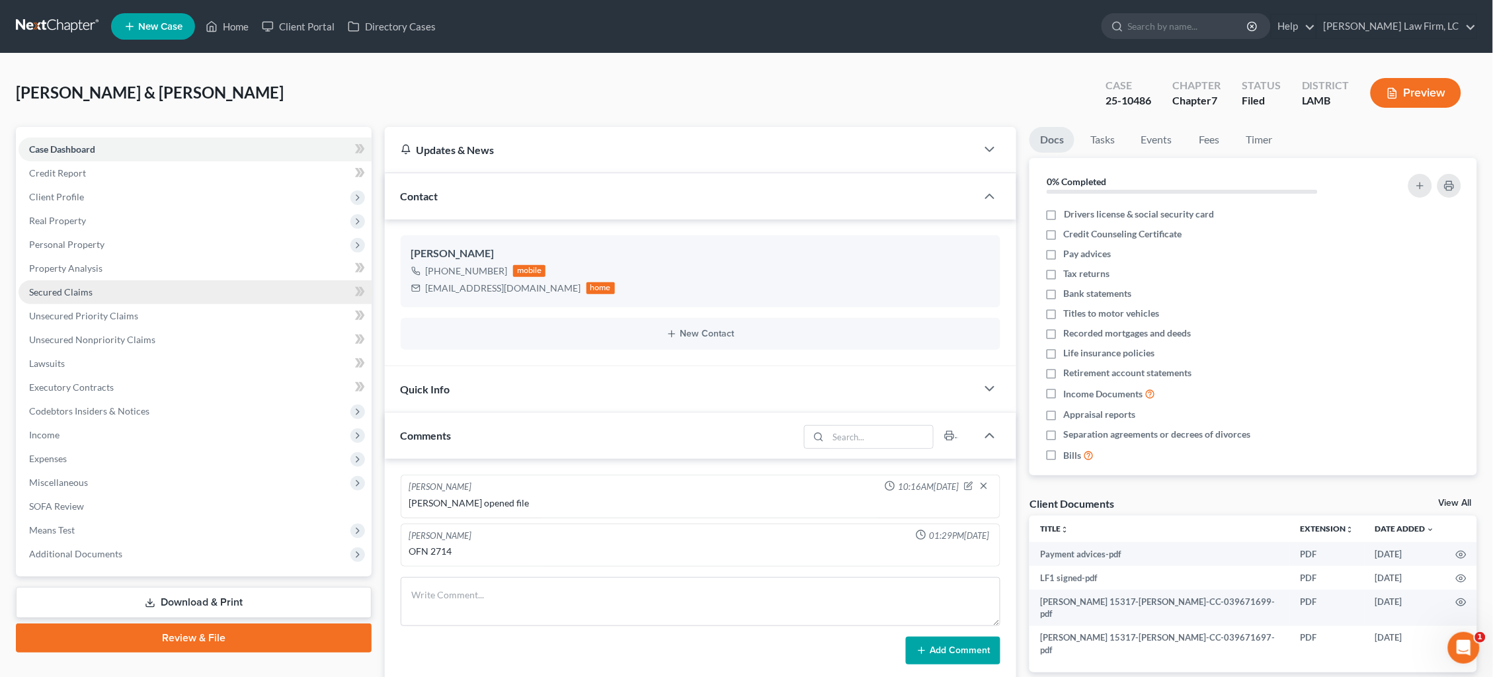
click at [120, 290] on link "Secured Claims" at bounding box center [195, 292] width 353 height 24
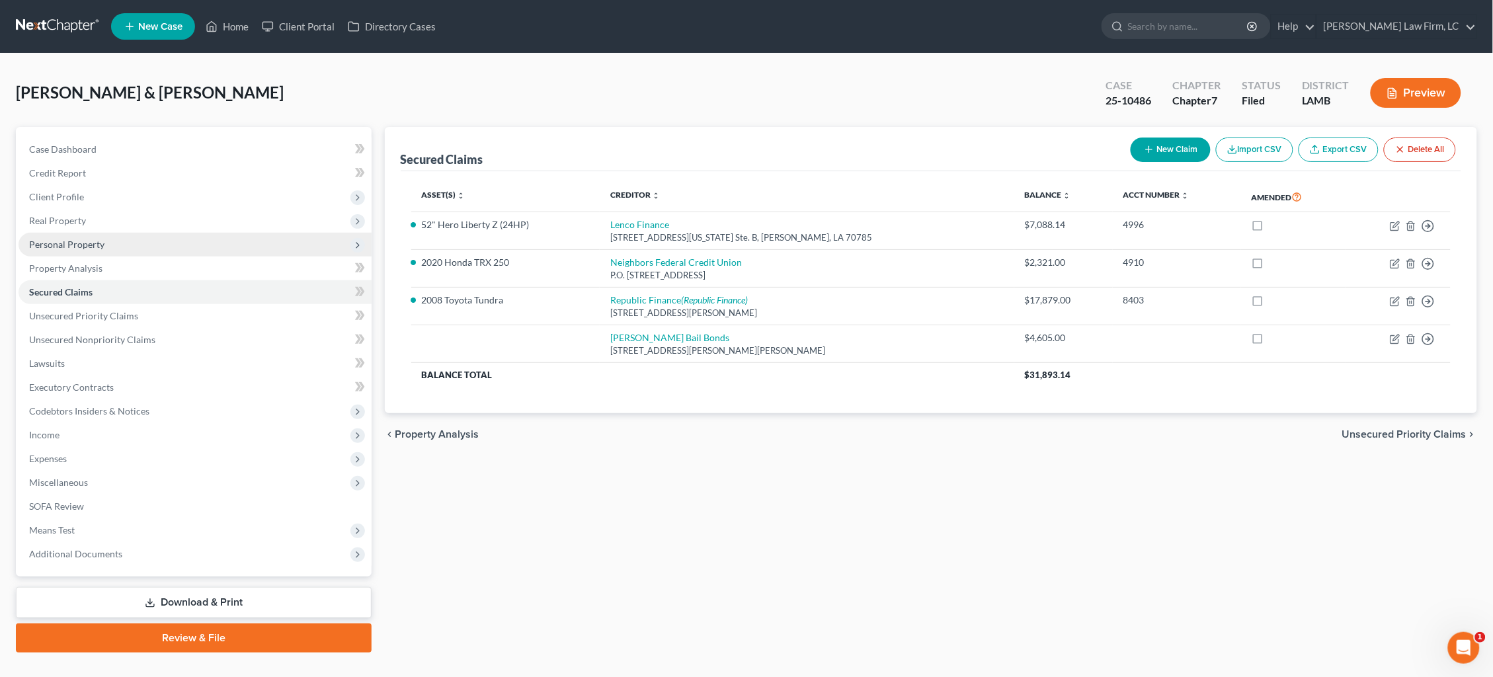
click at [83, 243] on span "Personal Property" at bounding box center [66, 244] width 75 height 11
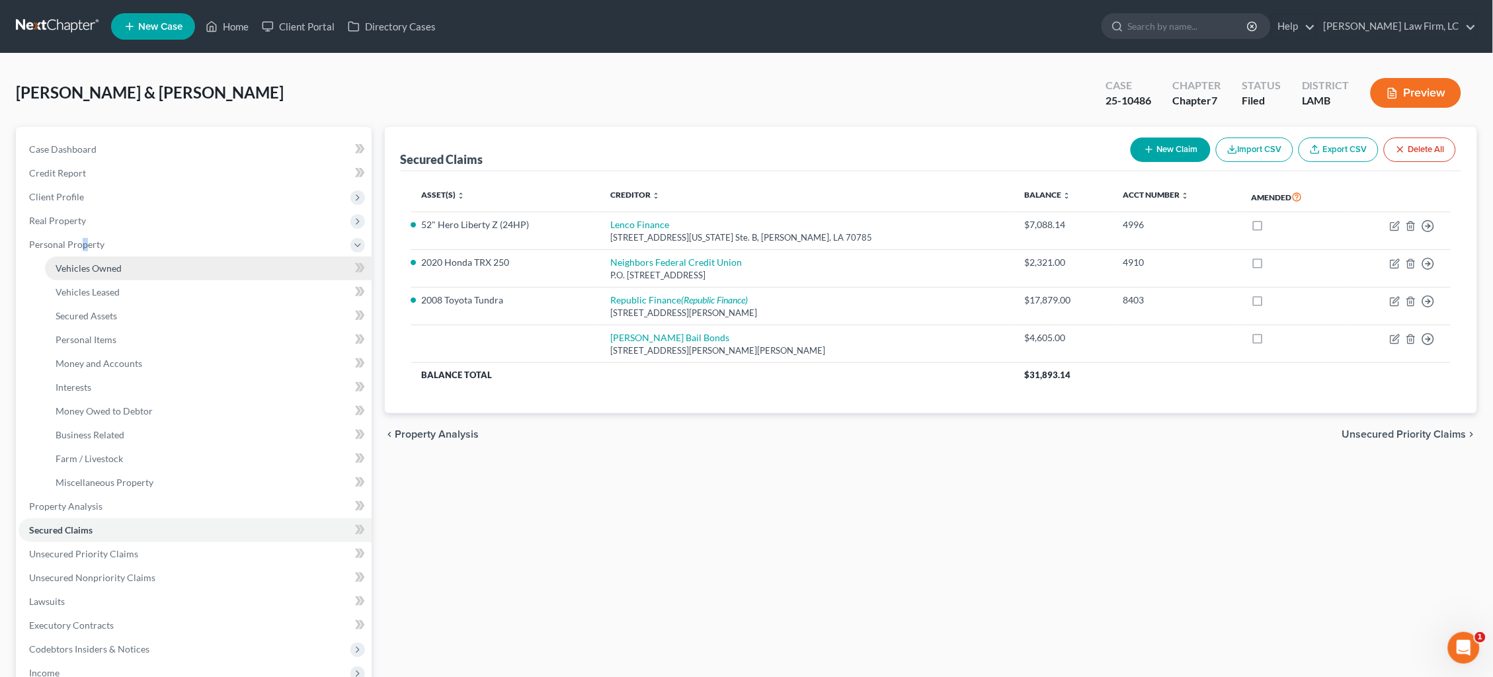
click at [95, 264] on span "Vehicles Owned" at bounding box center [89, 267] width 66 height 11
